Goal: Manage account settings

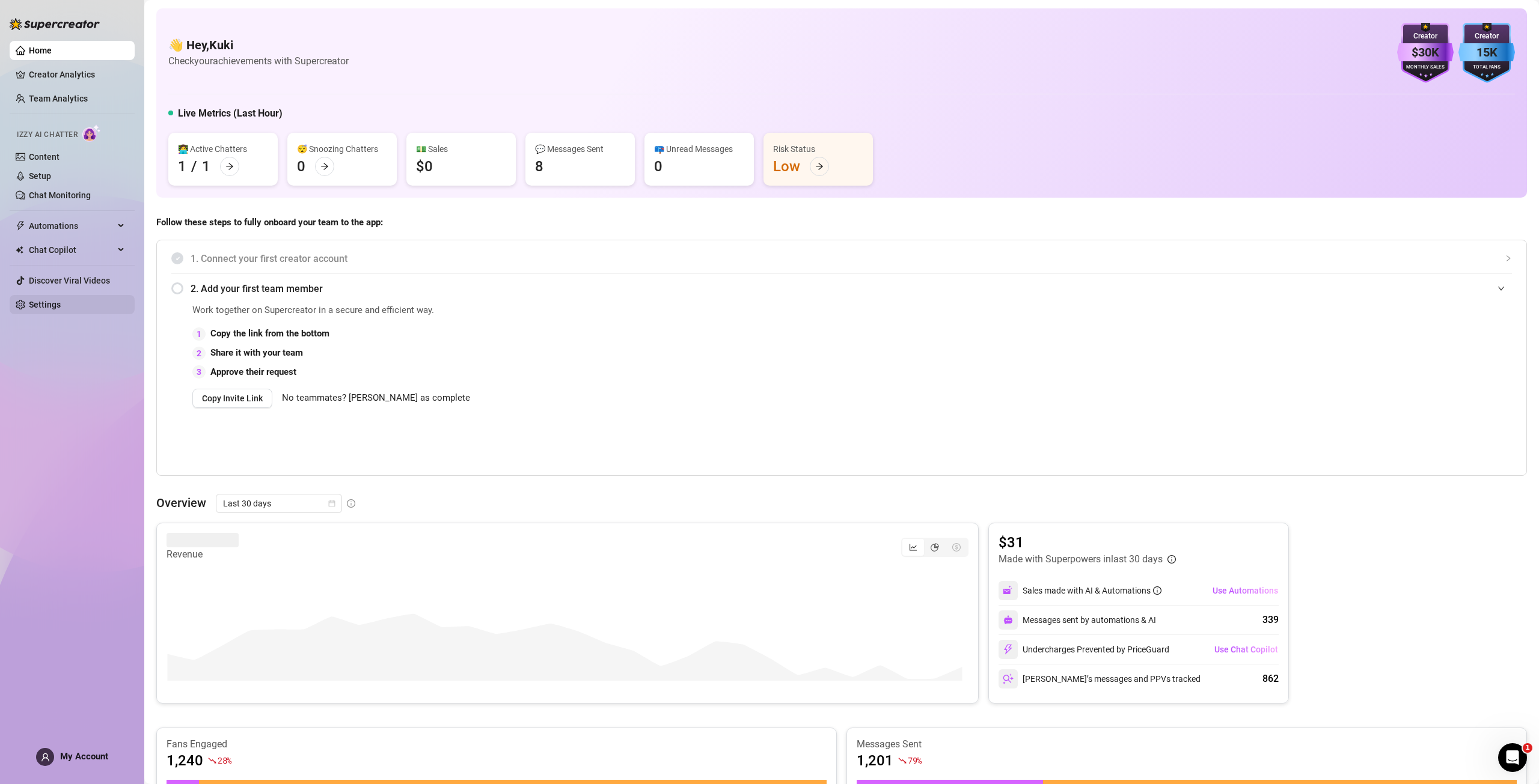
click at [61, 305] on link "Settings" at bounding box center [45, 304] width 32 height 9
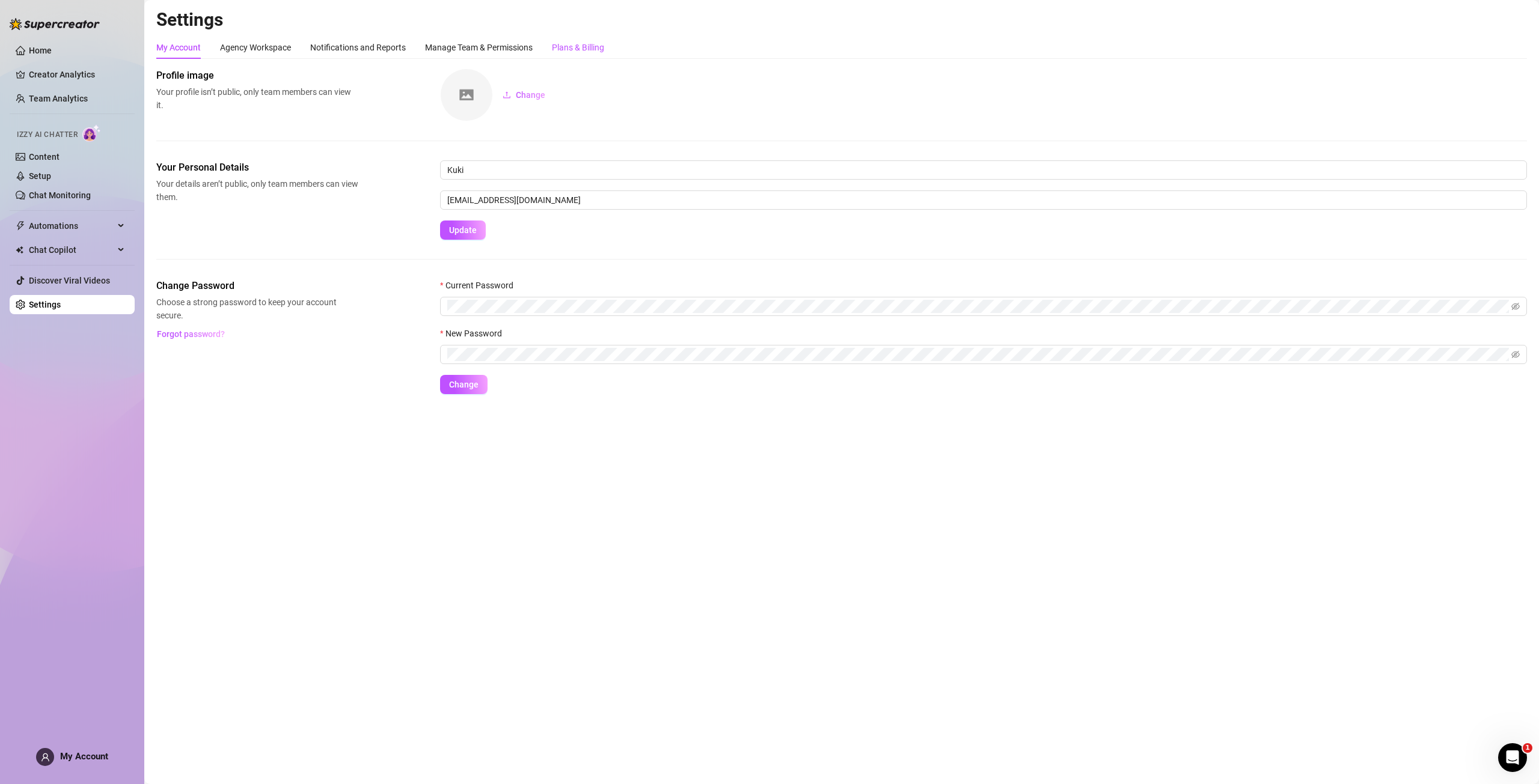
click at [591, 53] on div "Plans & Billing" at bounding box center [578, 48] width 53 height 14
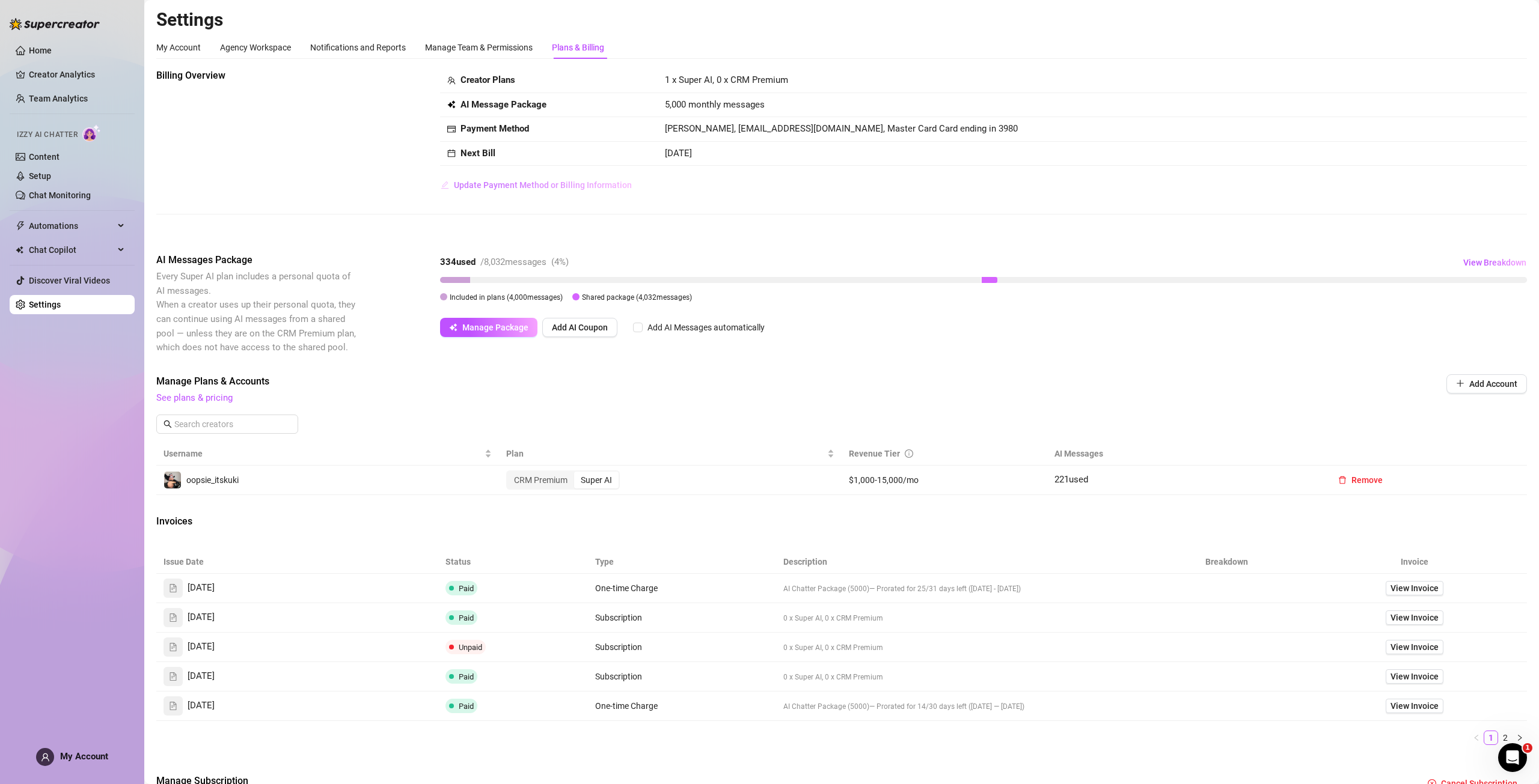
click at [576, 183] on span "Update Payment Method or Billing Information" at bounding box center [543, 185] width 178 height 9
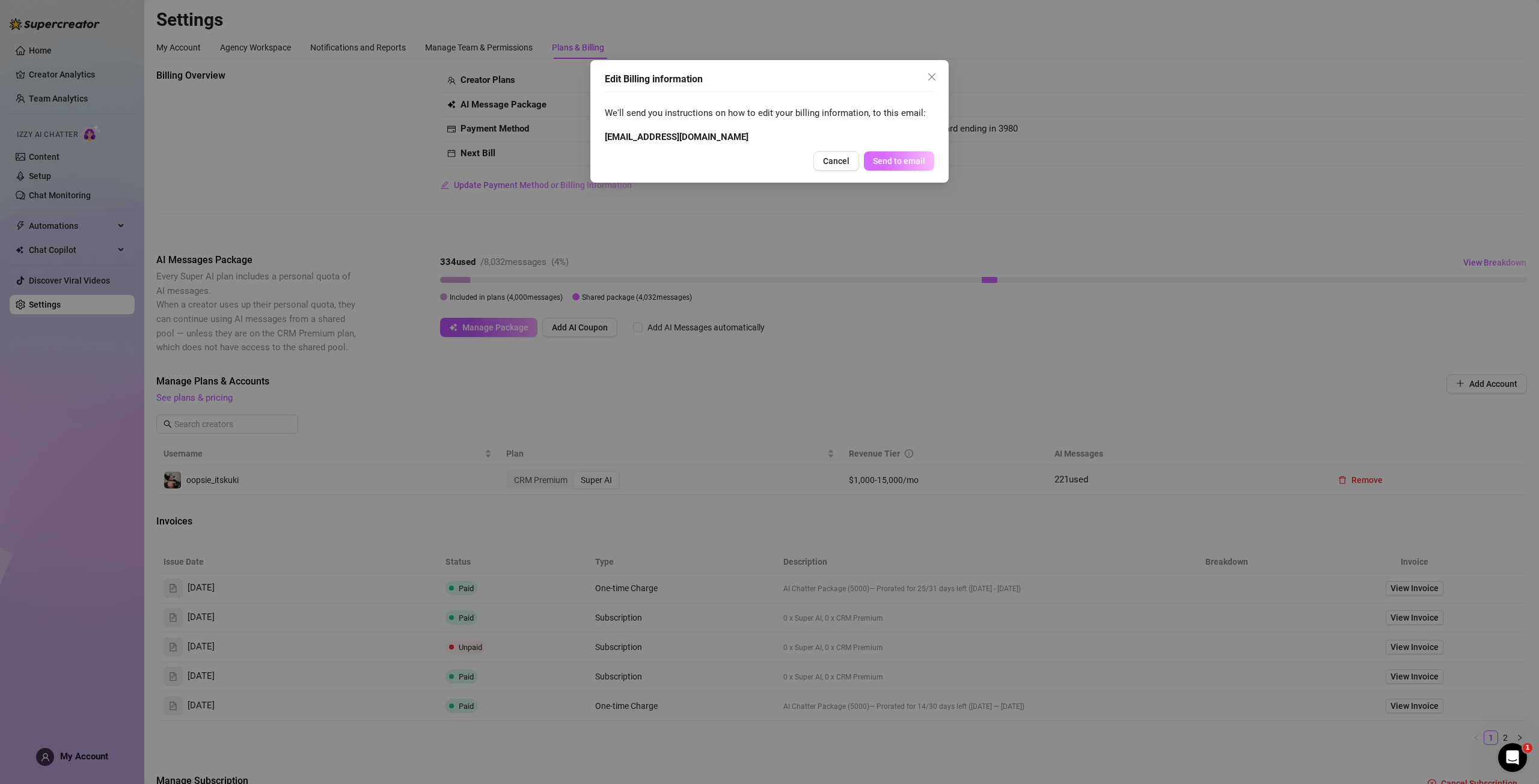
click at [912, 163] on span "Send to email" at bounding box center [900, 160] width 53 height 9
